Goal: Information Seeking & Learning: Stay updated

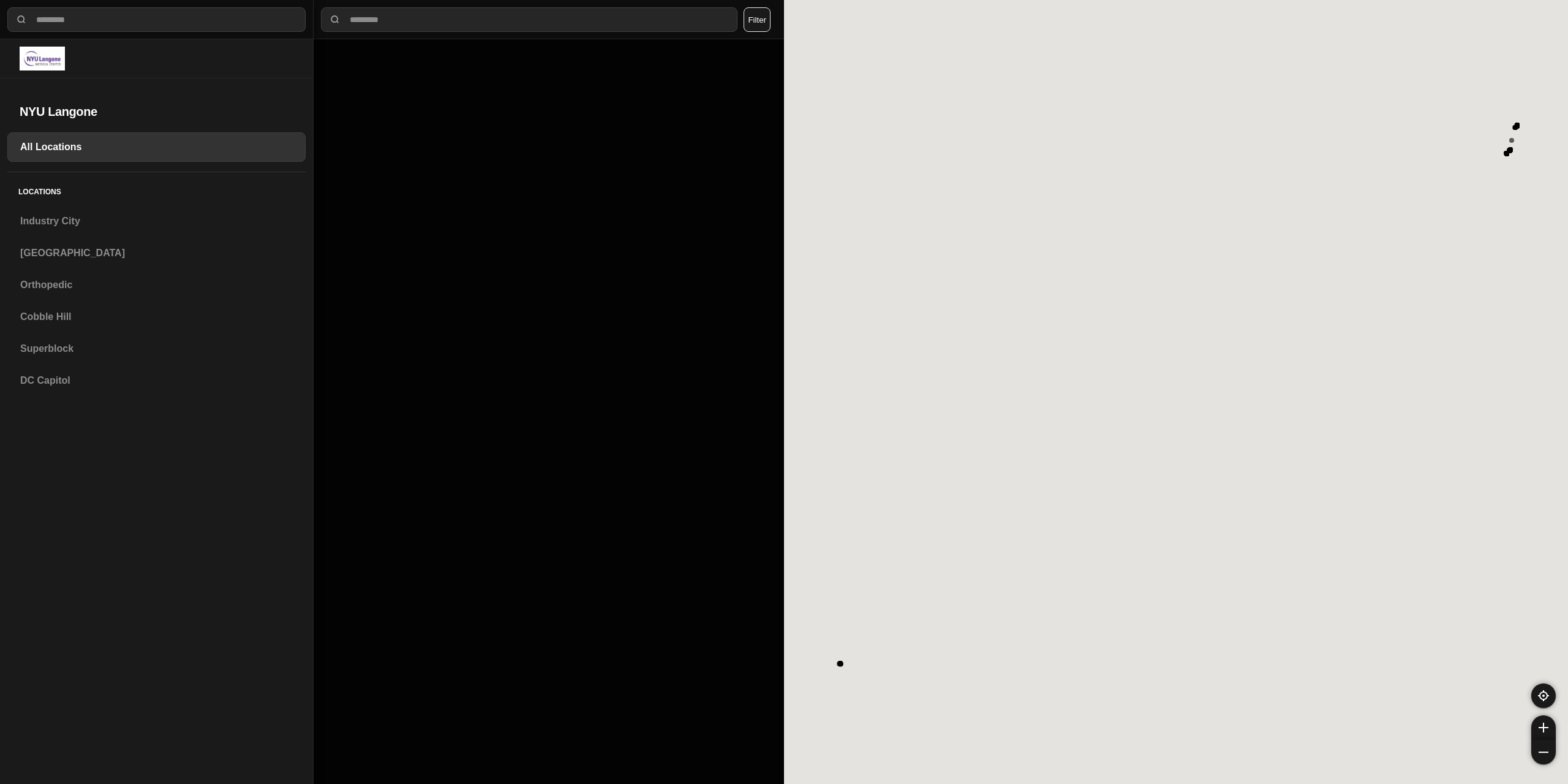
select select "*"
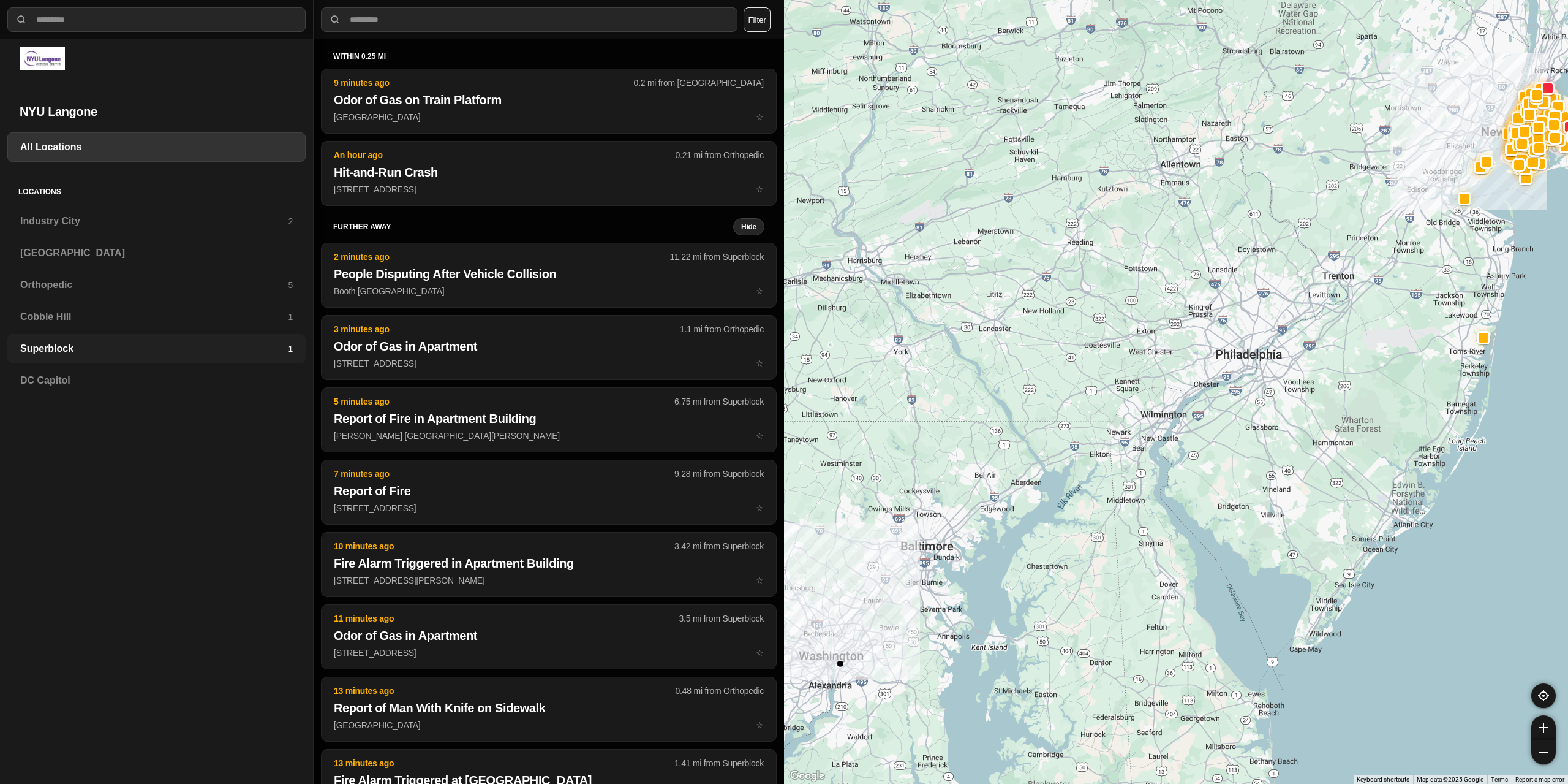
click at [81, 348] on h3 "Superblock" at bounding box center [154, 348] width 267 height 15
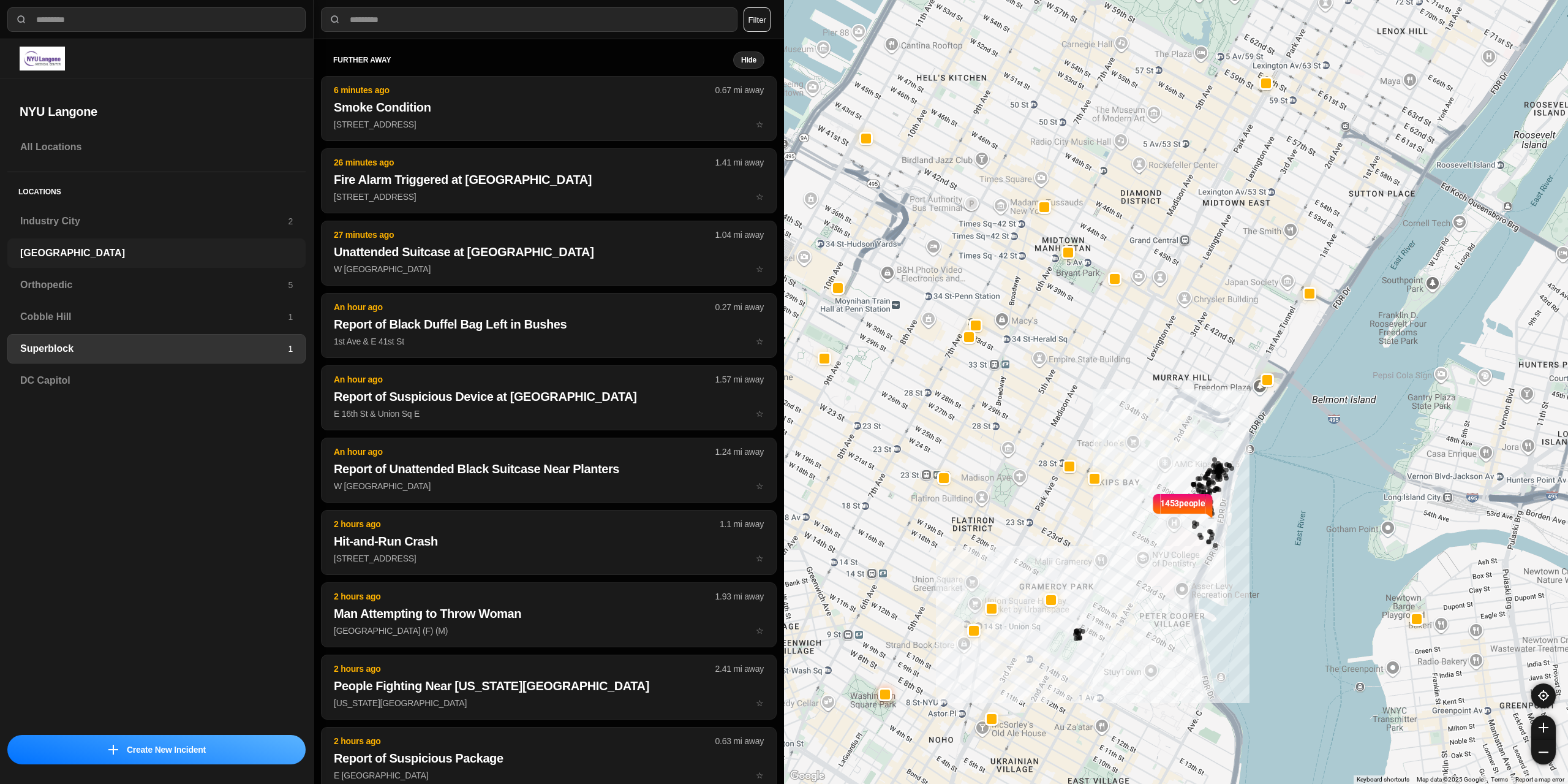
click at [47, 250] on h3 "[GEOGRAPHIC_DATA]" at bounding box center [156, 252] width 272 height 15
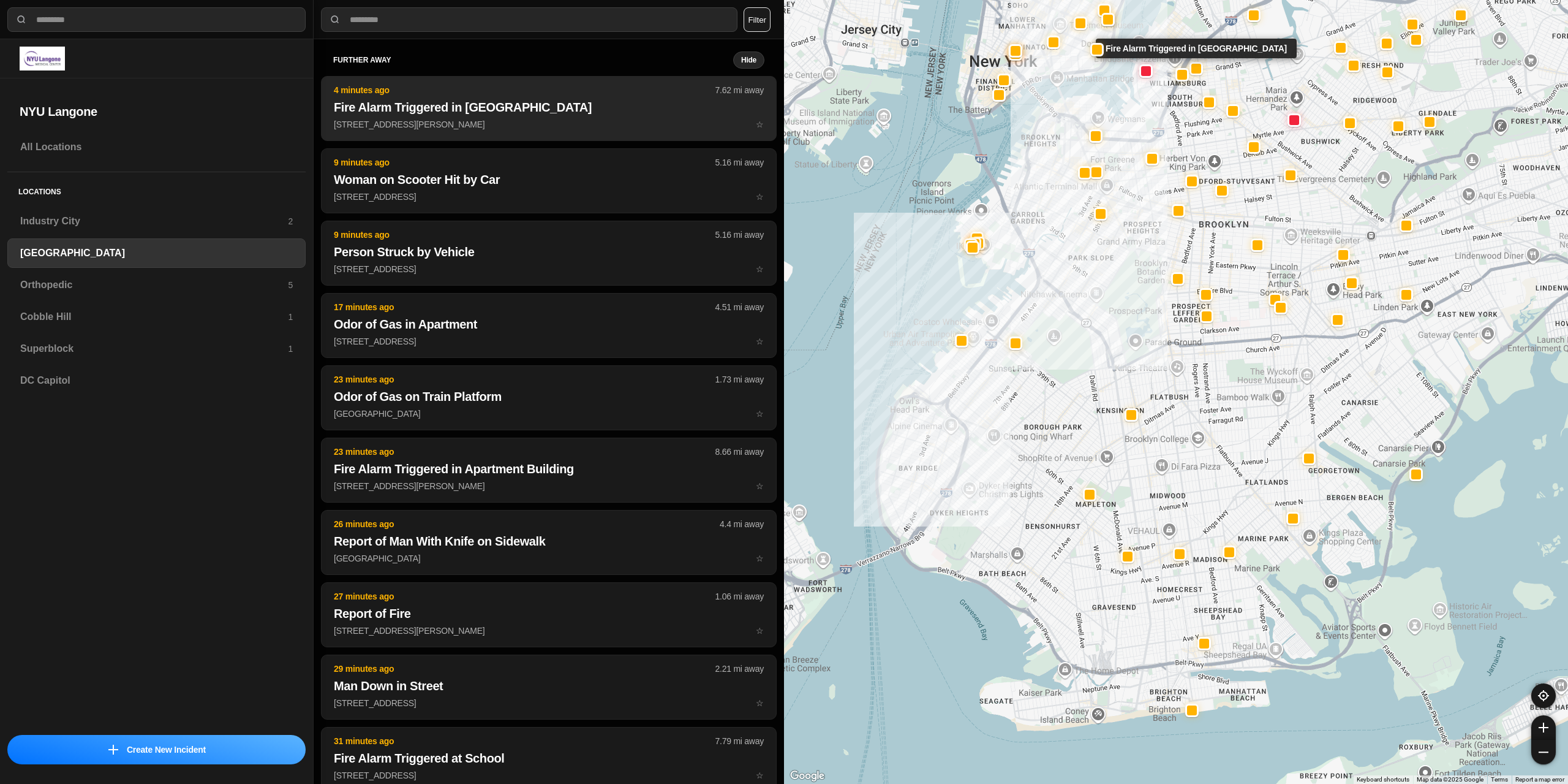
click at [442, 128] on p "[STREET_ADDRESS][PERSON_NAME] ☆" at bounding box center [549, 125] width 430 height 12
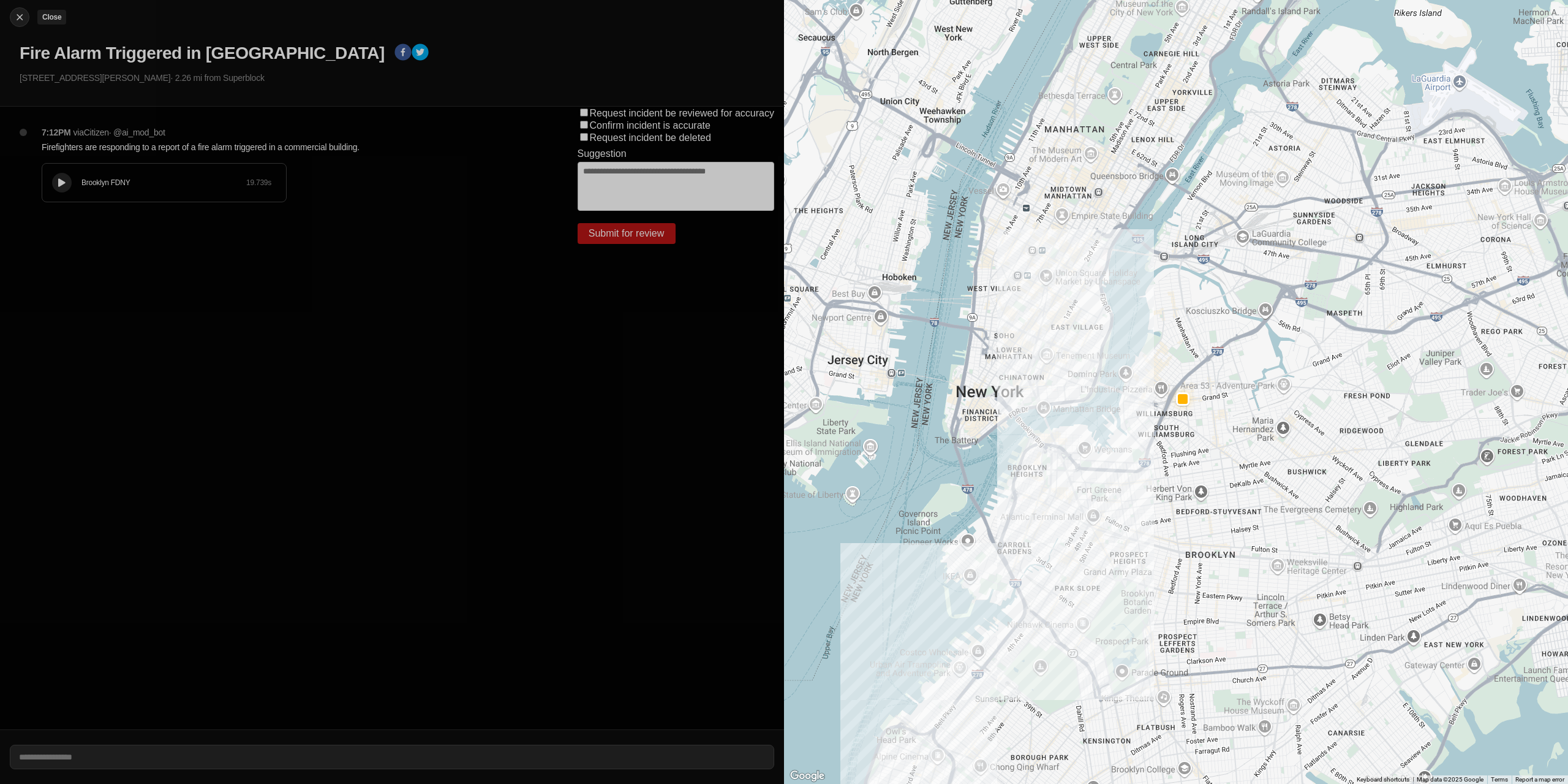
click at [18, 14] on img at bounding box center [20, 17] width 12 height 12
select select "*"
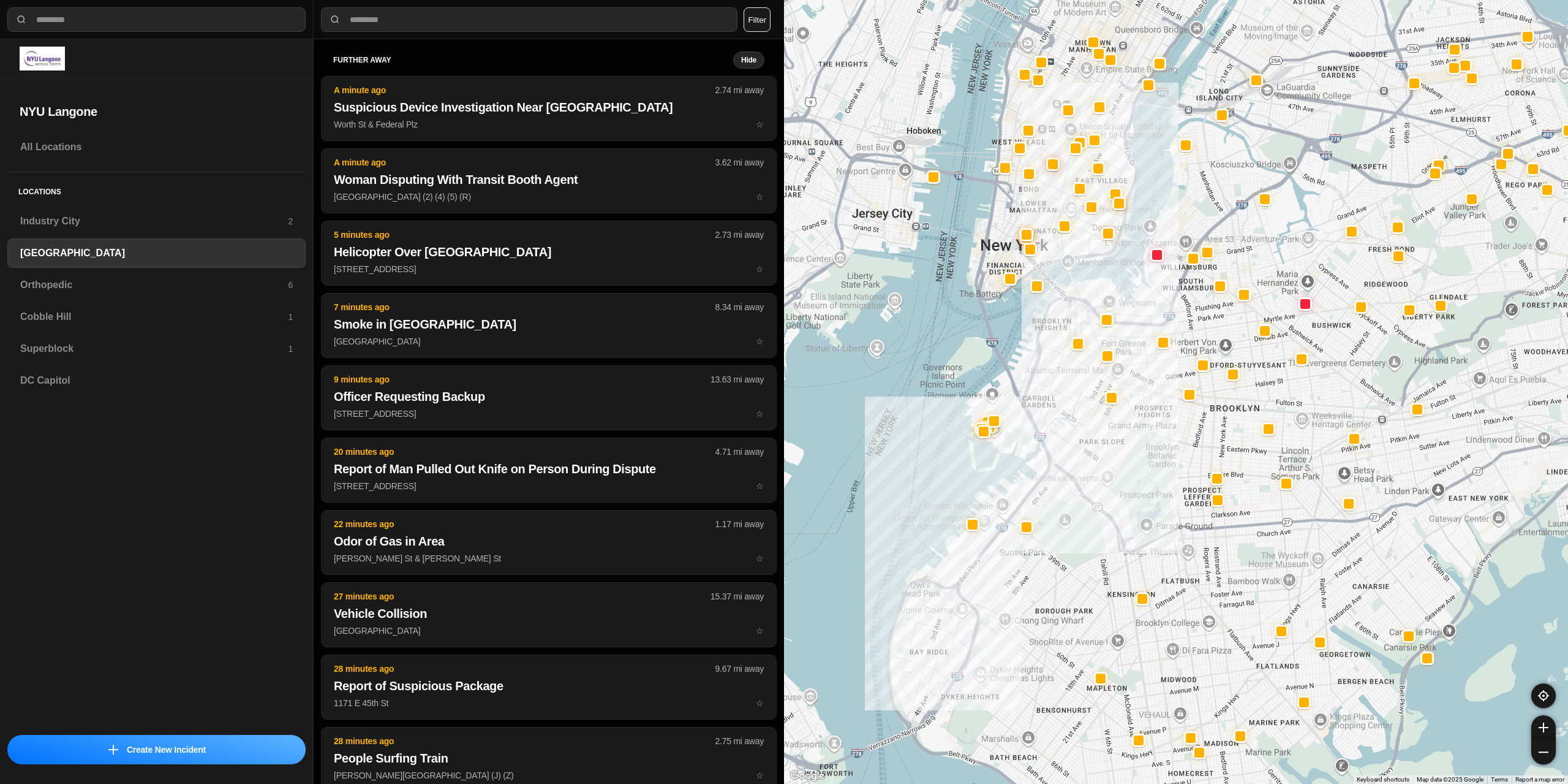
drag, startPoint x: 1091, startPoint y: 303, endPoint x: 1055, endPoint y: 466, distance: 166.9
click at [1055, 466] on div at bounding box center [1176, 392] width 784 height 784
click at [74, 350] on h3 "Superblock" at bounding box center [154, 348] width 267 height 15
